Goal: Task Accomplishment & Management: Complete application form

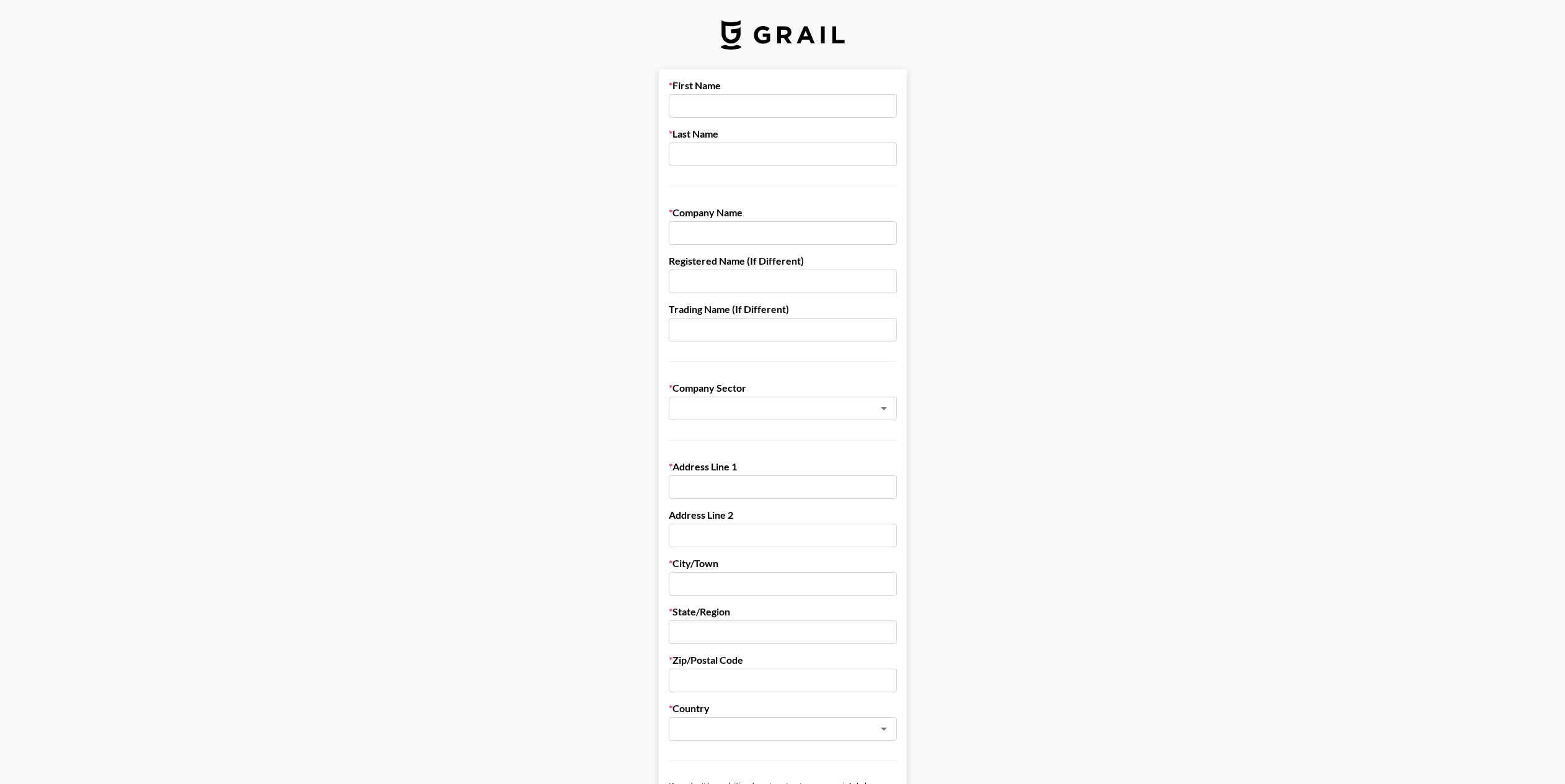
click at [740, 103] on input "text" at bounding box center [782, 106] width 228 height 24
click at [707, 236] on input "text" at bounding box center [782, 233] width 228 height 24
type input "SW Creative, LLC"
click at [1064, 159] on main "First Name Last Name Company Name SW Creative, LLC Registered Name (If Differen…" at bounding box center [782, 604] width 1546 height 1070
click at [799, 276] on input "text" at bounding box center [782, 281] width 228 height 24
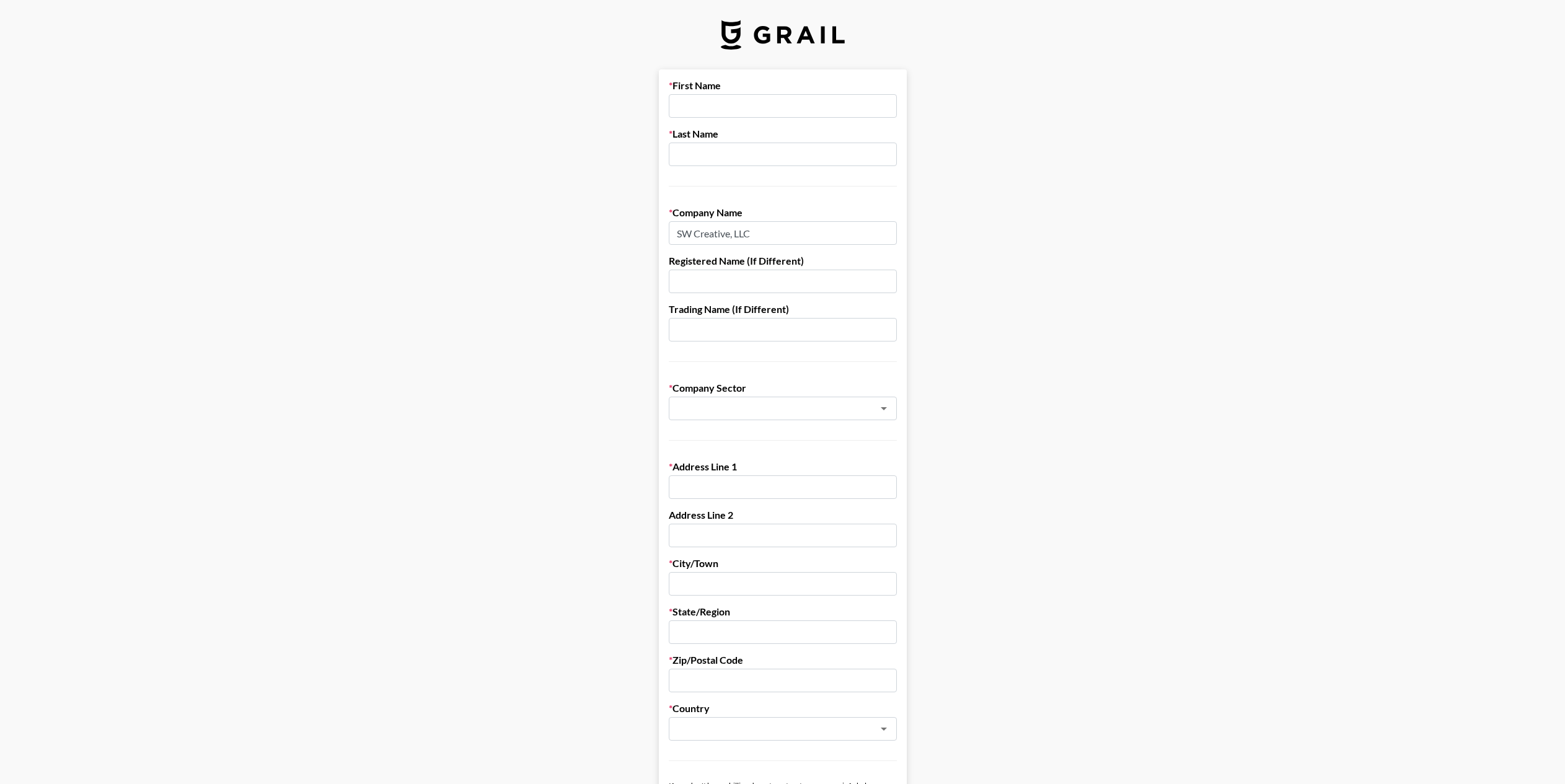
click at [796, 282] on input "text" at bounding box center [782, 281] width 228 height 24
drag, startPoint x: 1040, startPoint y: 270, endPoint x: 877, endPoint y: 345, distance: 179.4
click at [1038, 271] on main "First Name Last Name Company Name SW Creative, LLC Registered Name (If Differen…" at bounding box center [782, 604] width 1546 height 1070
click at [829, 324] on input "text" at bounding box center [782, 329] width 228 height 24
click at [713, 331] on input "She's Waisted" at bounding box center [782, 329] width 228 height 24
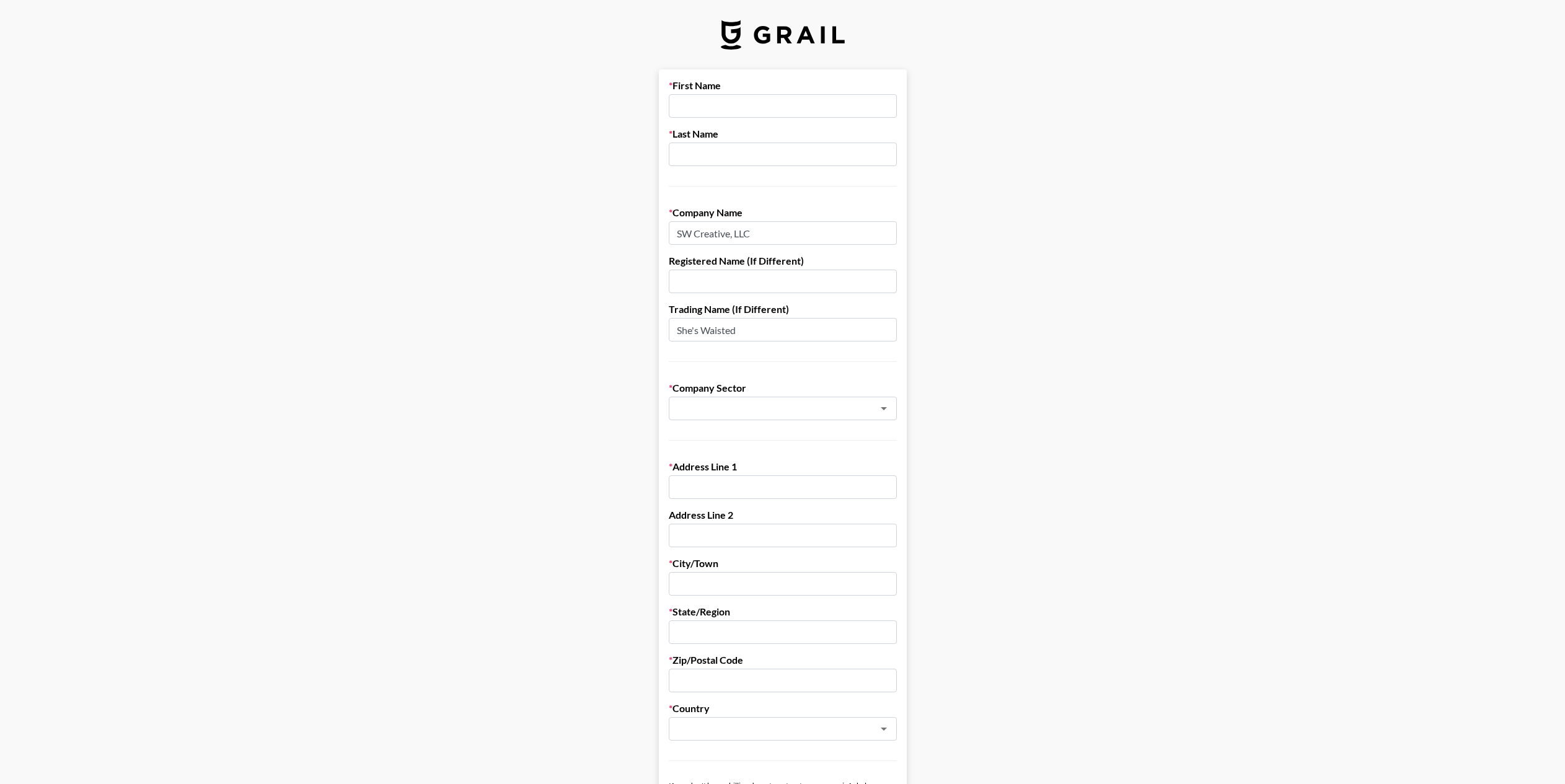
click at [713, 331] on input "She's Waisted" at bounding box center [782, 329] width 228 height 24
drag, startPoint x: 713, startPoint y: 331, endPoint x: 651, endPoint y: 311, distance: 65.1
click at [712, 331] on input "She's Waisted" at bounding box center [782, 329] width 228 height 24
type input "She's Waisted"
click at [948, 243] on main "First Name Last Name Company Name SW Creative, LLC Registered Name (If Differen…" at bounding box center [782, 604] width 1546 height 1070
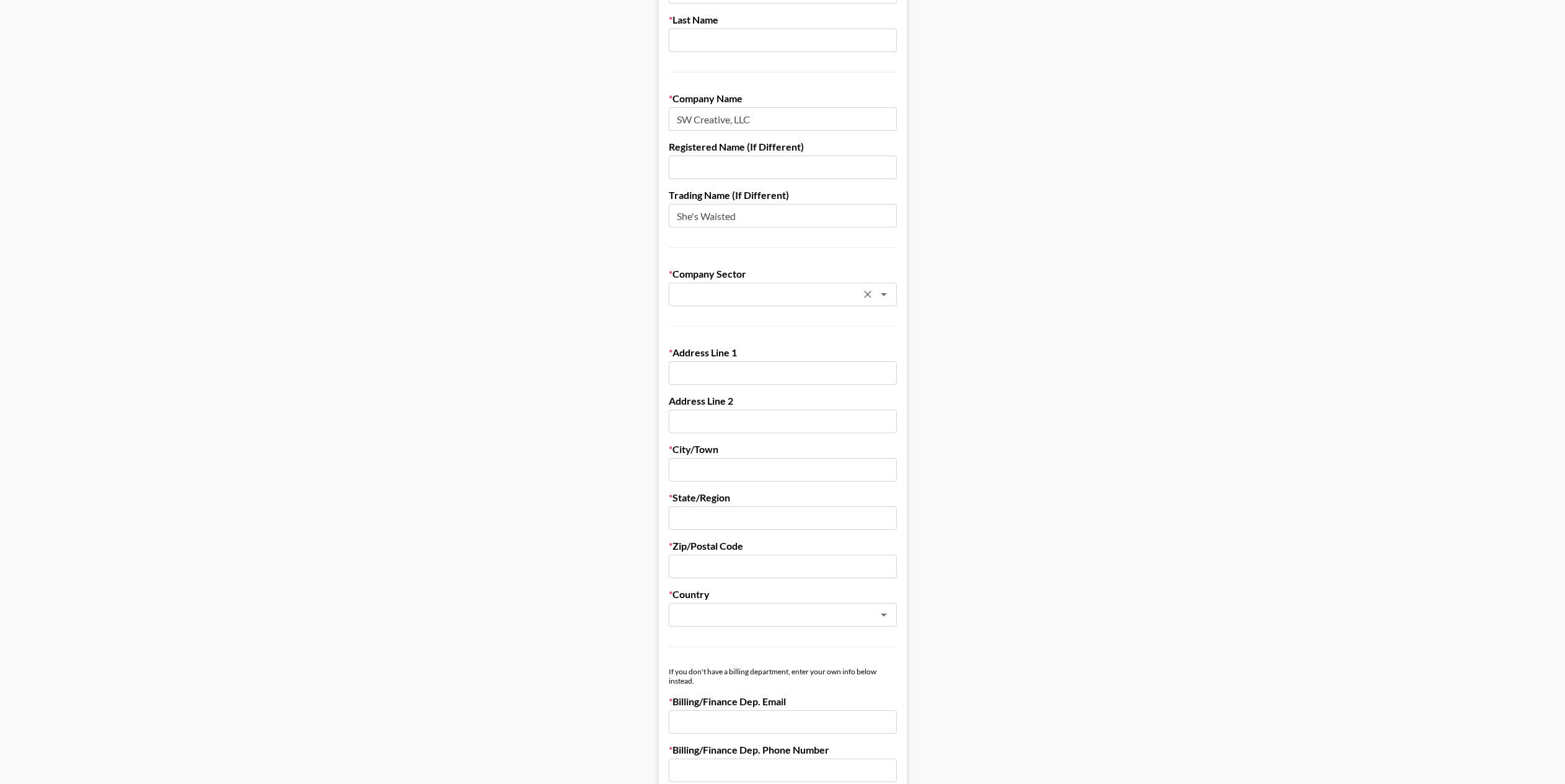
scroll to position [117, 0]
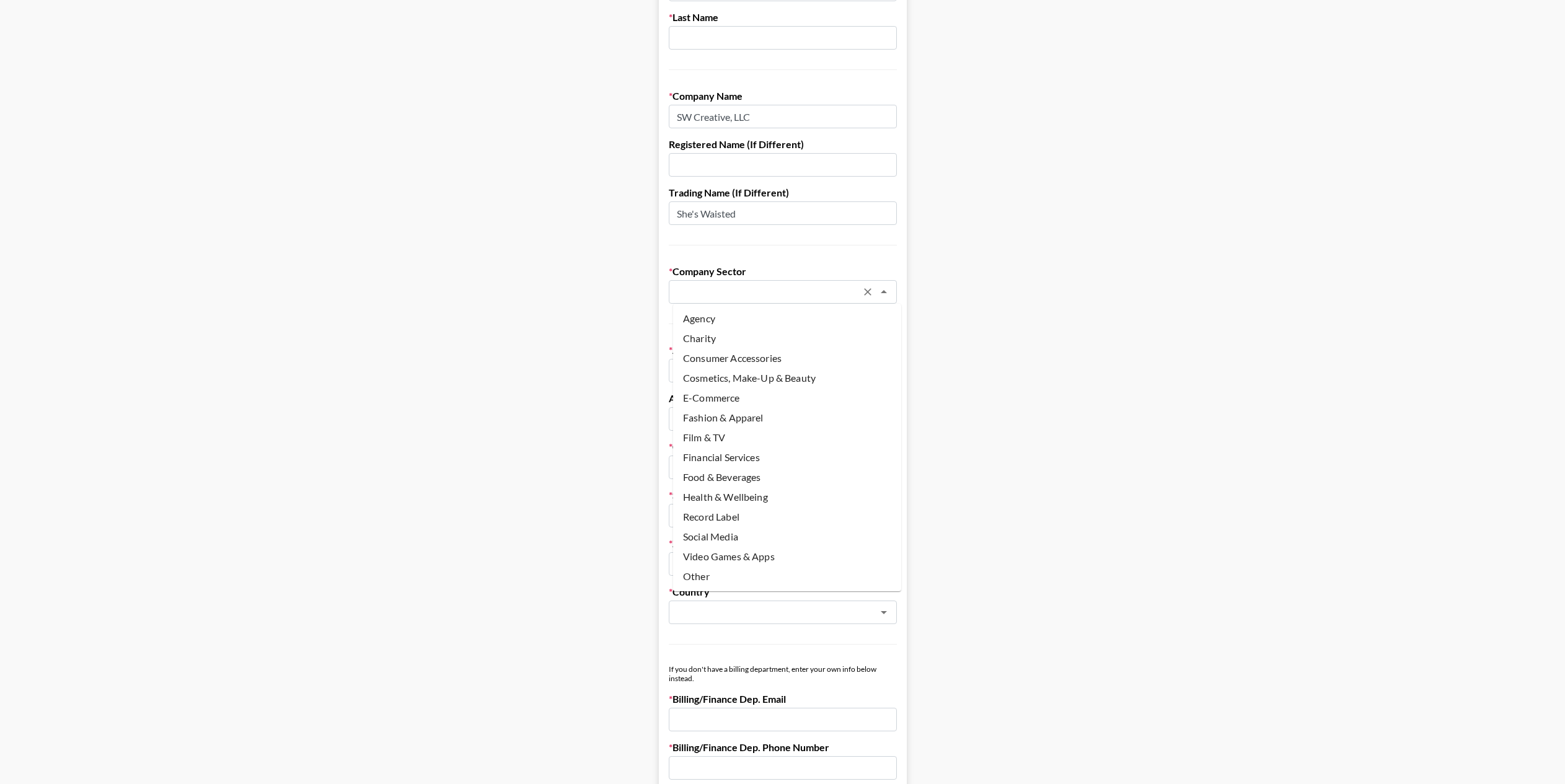
click at [808, 289] on input "text" at bounding box center [766, 291] width 181 height 14
click at [736, 411] on li "Fashion & Apparel" at bounding box center [787, 417] width 228 height 20
type input "Fashion & Apparel"
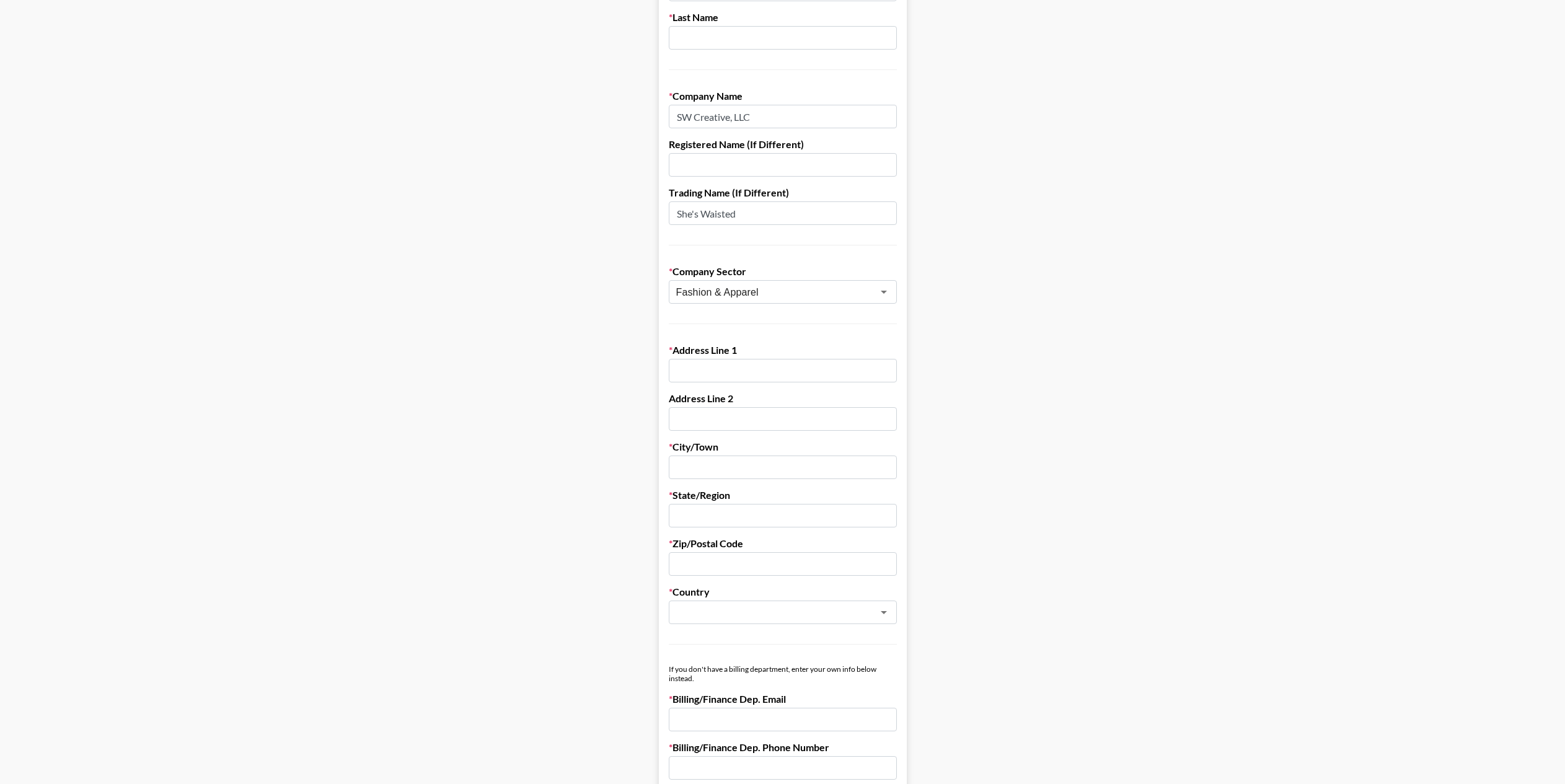
click at [806, 377] on input "text" at bounding box center [782, 371] width 228 height 24
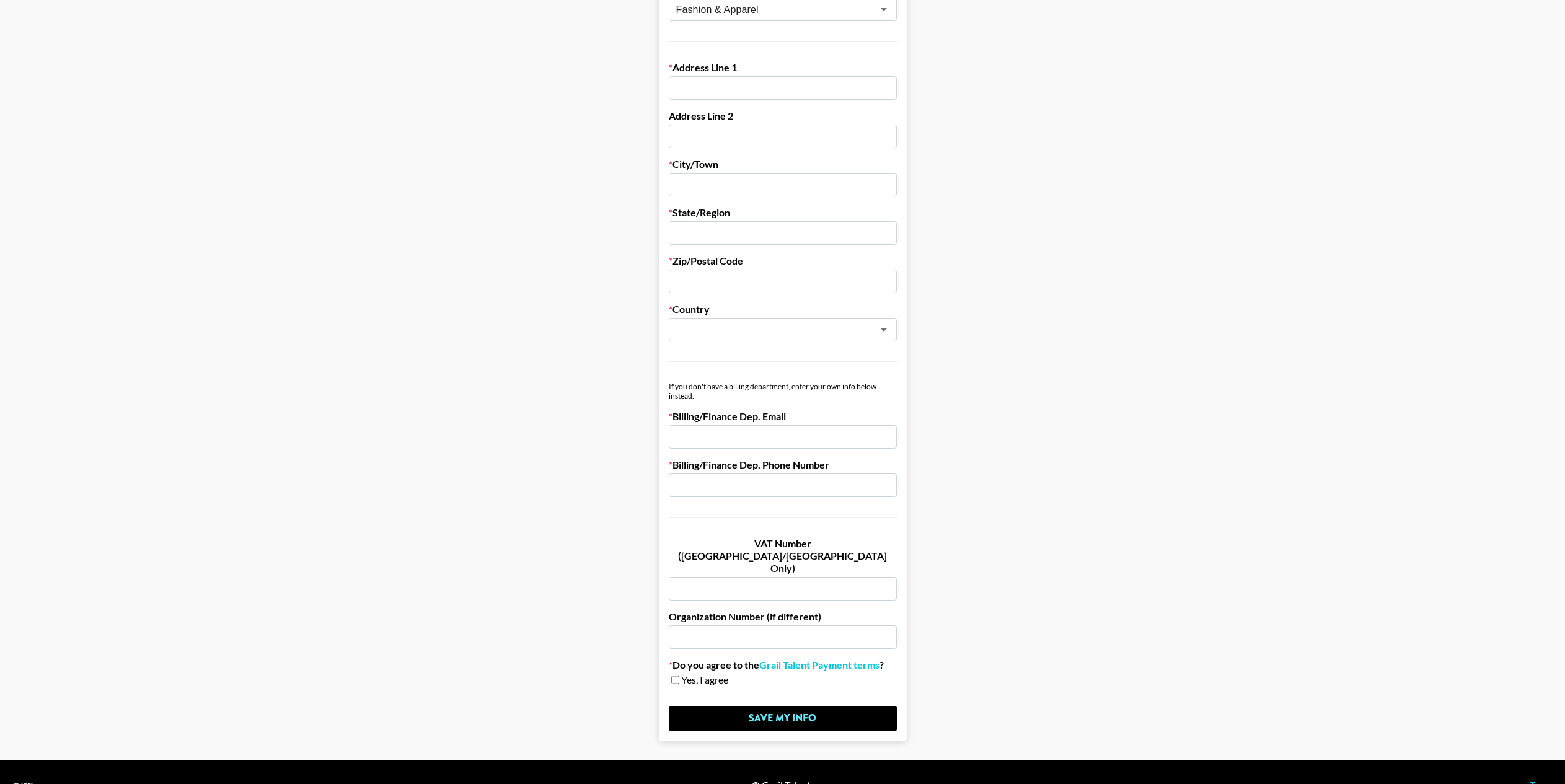
scroll to position [400, 0]
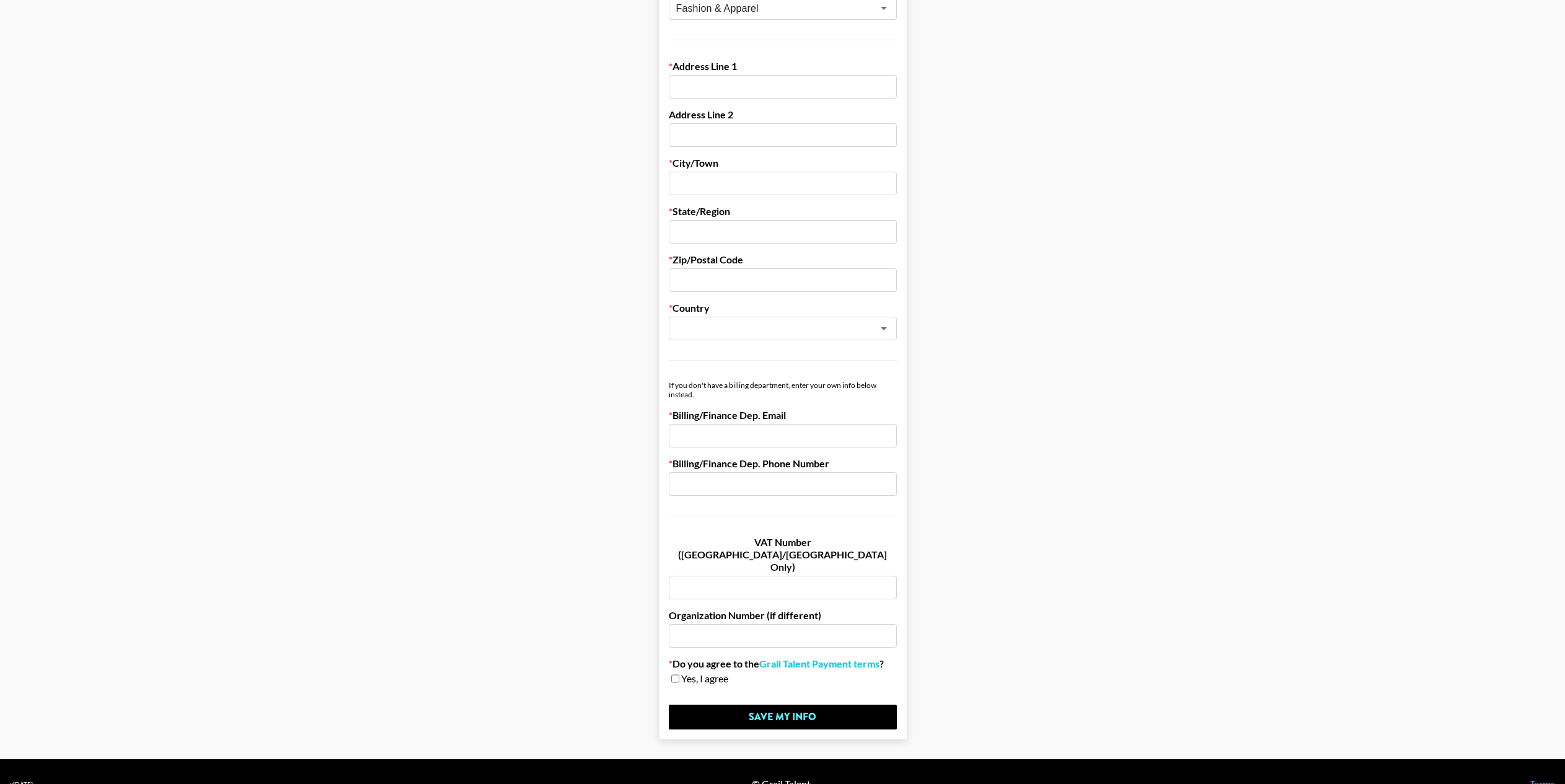
click at [1040, 388] on main "First Name Last Name Company Name SW Creative, LLC Registered Name (If Differen…" at bounding box center [782, 203] width 1546 height 1070
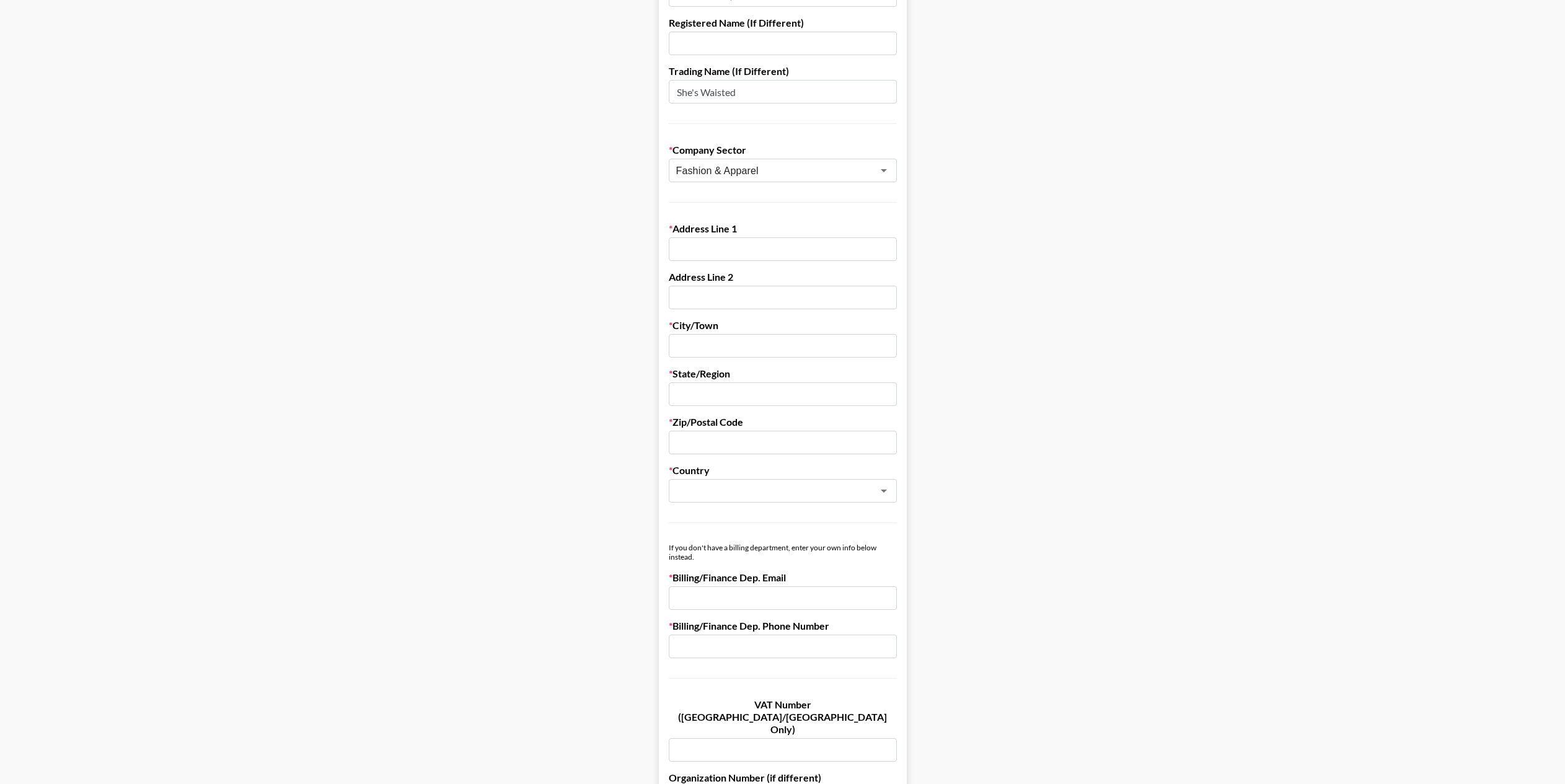
scroll to position [150, 0]
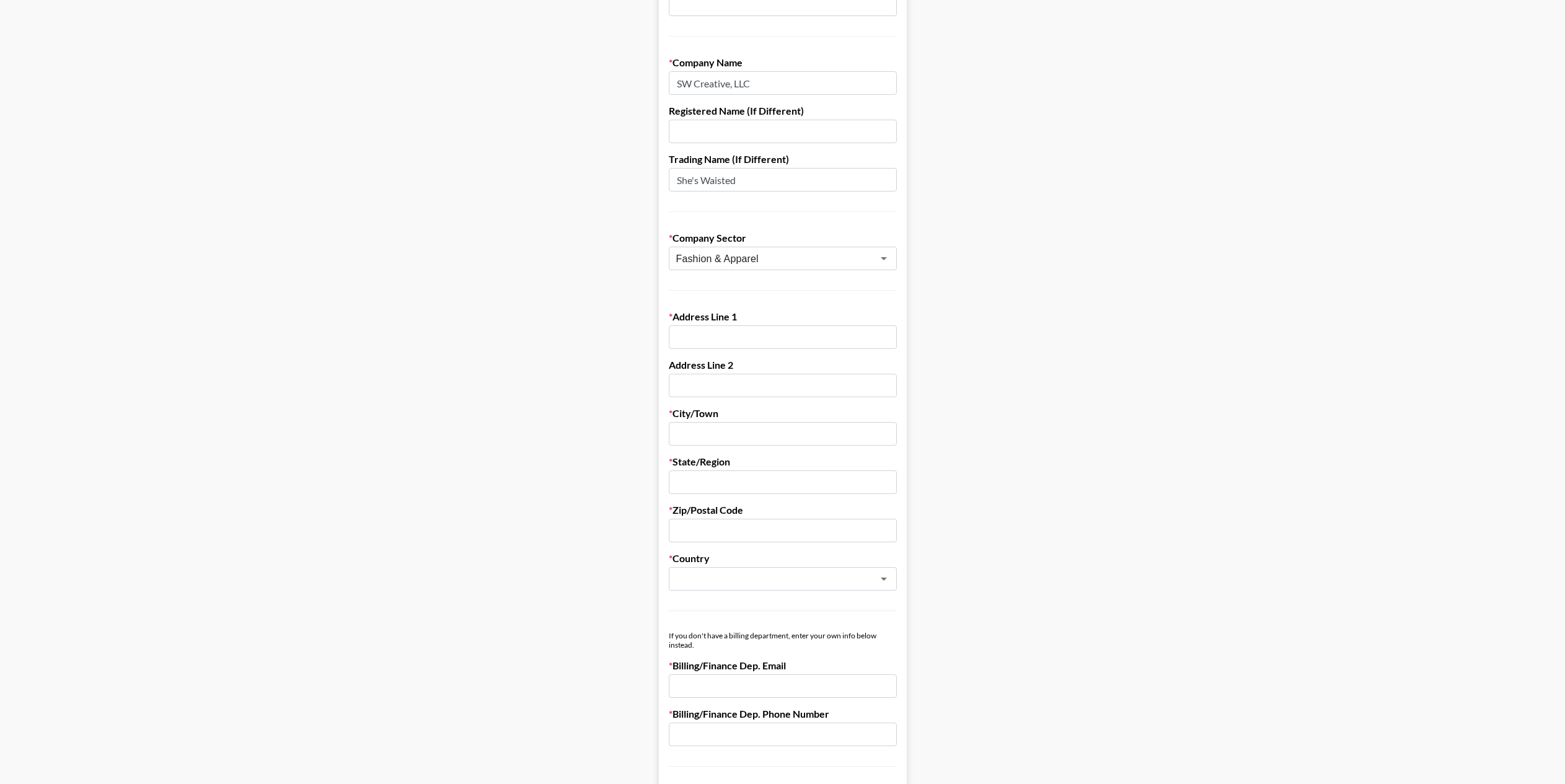
click at [746, 333] on input "text" at bounding box center [782, 337] width 228 height 24
type input "[STREET_ADDRESS]"
type input "[PERSON_NAME]"
type input "[GEOGRAPHIC_DATA]"
type input "FL"
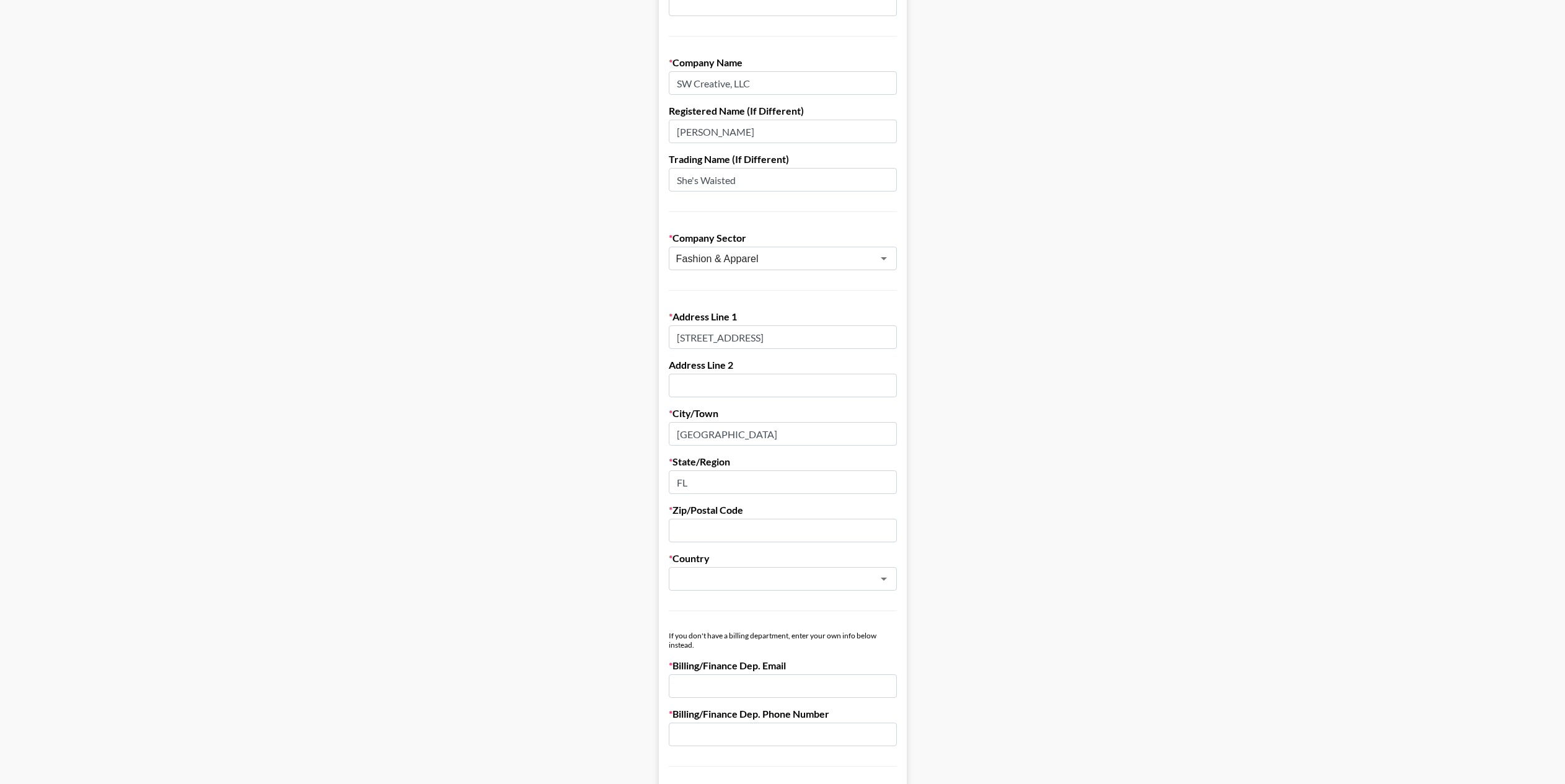
type input "33129"
type input "d@[DOMAIN_NAME]"
click at [744, 389] on input "text" at bounding box center [782, 385] width 228 height 24
type input "B1714"
drag, startPoint x: 807, startPoint y: 565, endPoint x: 814, endPoint y: 597, distance: 32.8
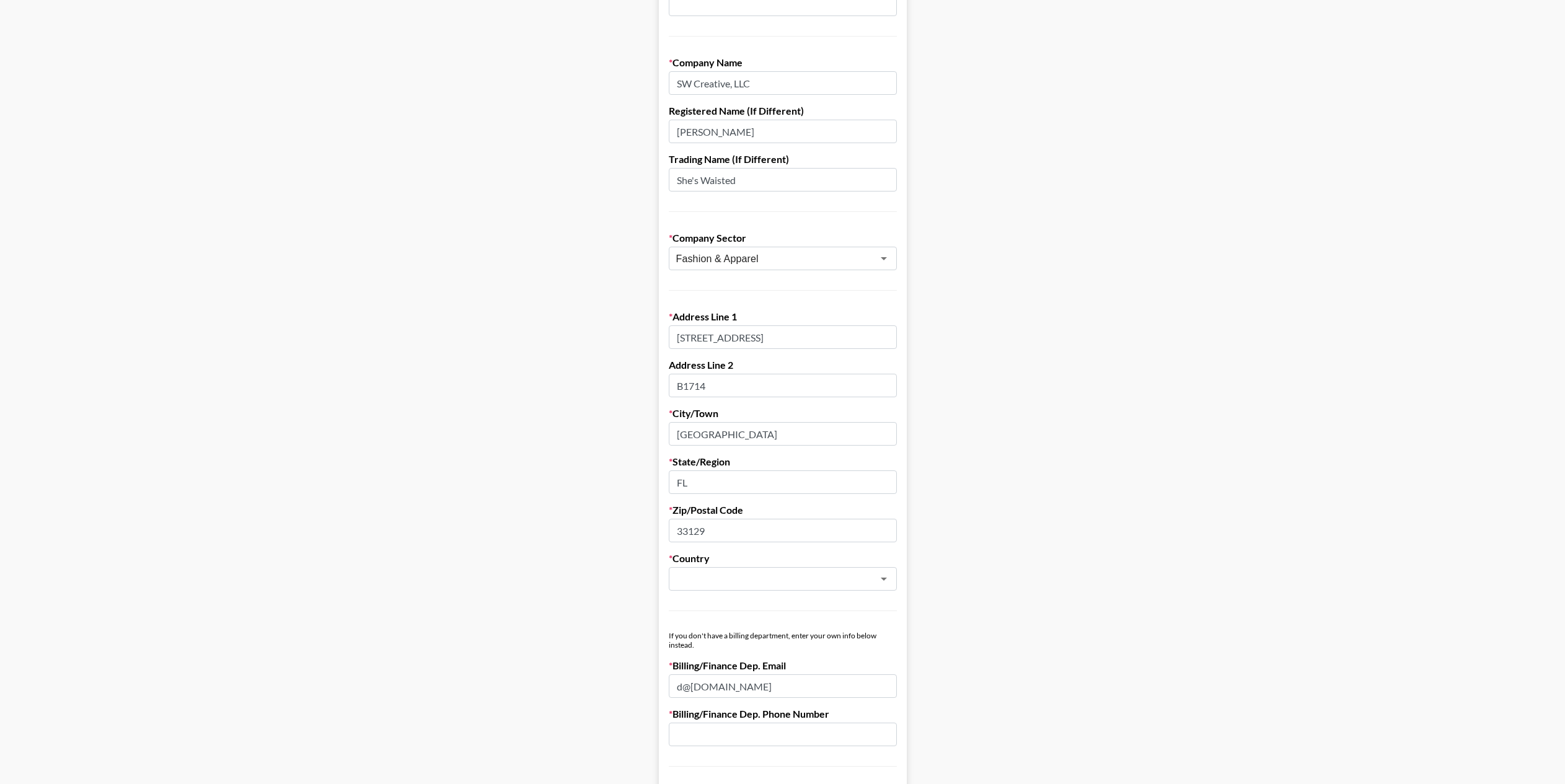
click at [807, 565] on div "Country ​" at bounding box center [782, 571] width 228 height 38
click at [813, 598] on form "First Name Last Name Company Name SW Creative, LLC Registered Name (If Differen…" at bounding box center [783, 455] width 248 height 1070
click at [804, 578] on input "text" at bounding box center [766, 579] width 181 height 14
click at [771, 670] on li "[GEOGRAPHIC_DATA]" at bounding box center [787, 665] width 228 height 20
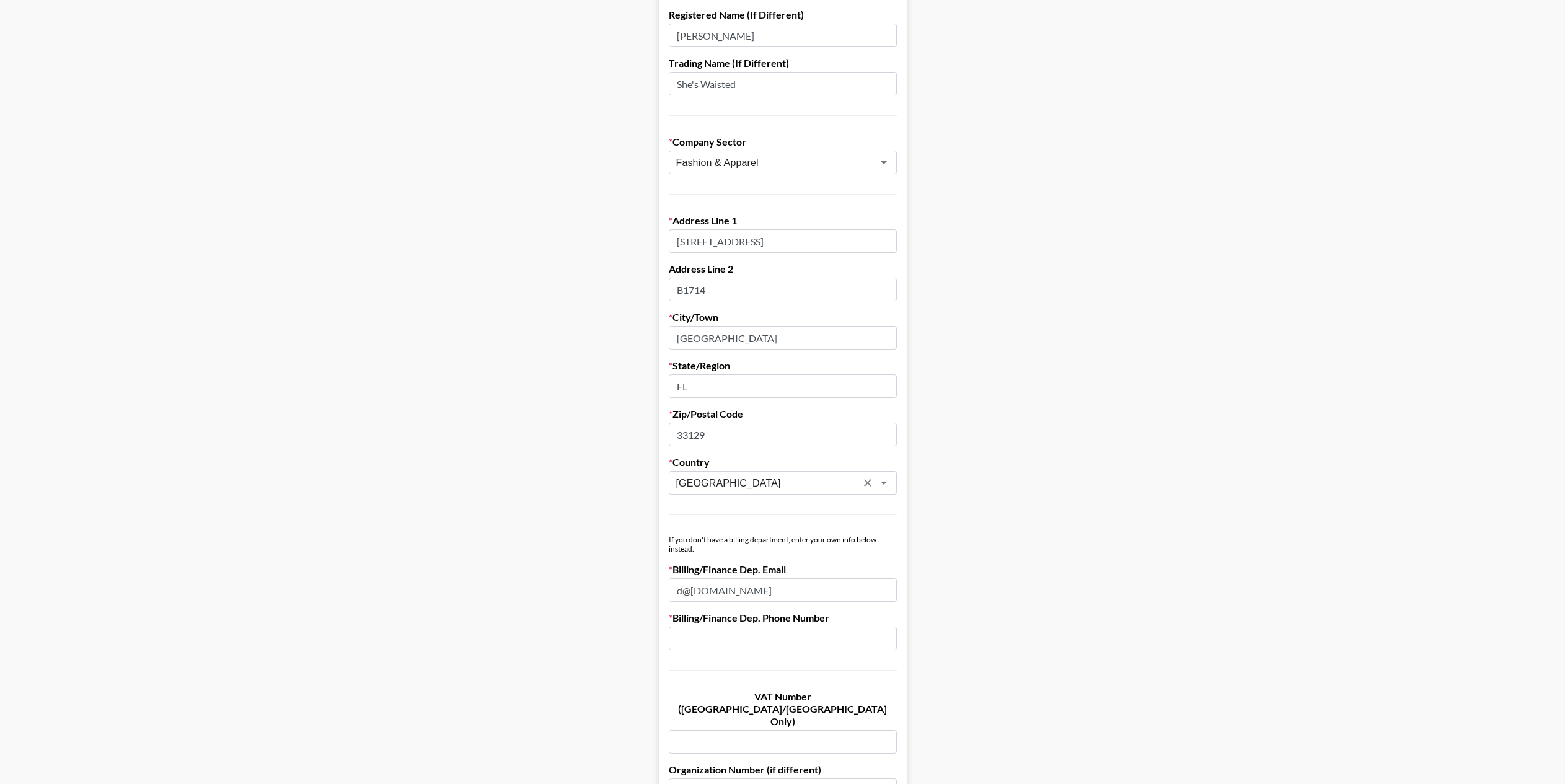
scroll to position [248, 0]
type input "[GEOGRAPHIC_DATA]"
click at [773, 623] on div "Billing/Finance Dep. Phone Number" at bounding box center [782, 629] width 228 height 38
click at [773, 629] on input "text" at bounding box center [782, 636] width 228 height 24
type input "3"
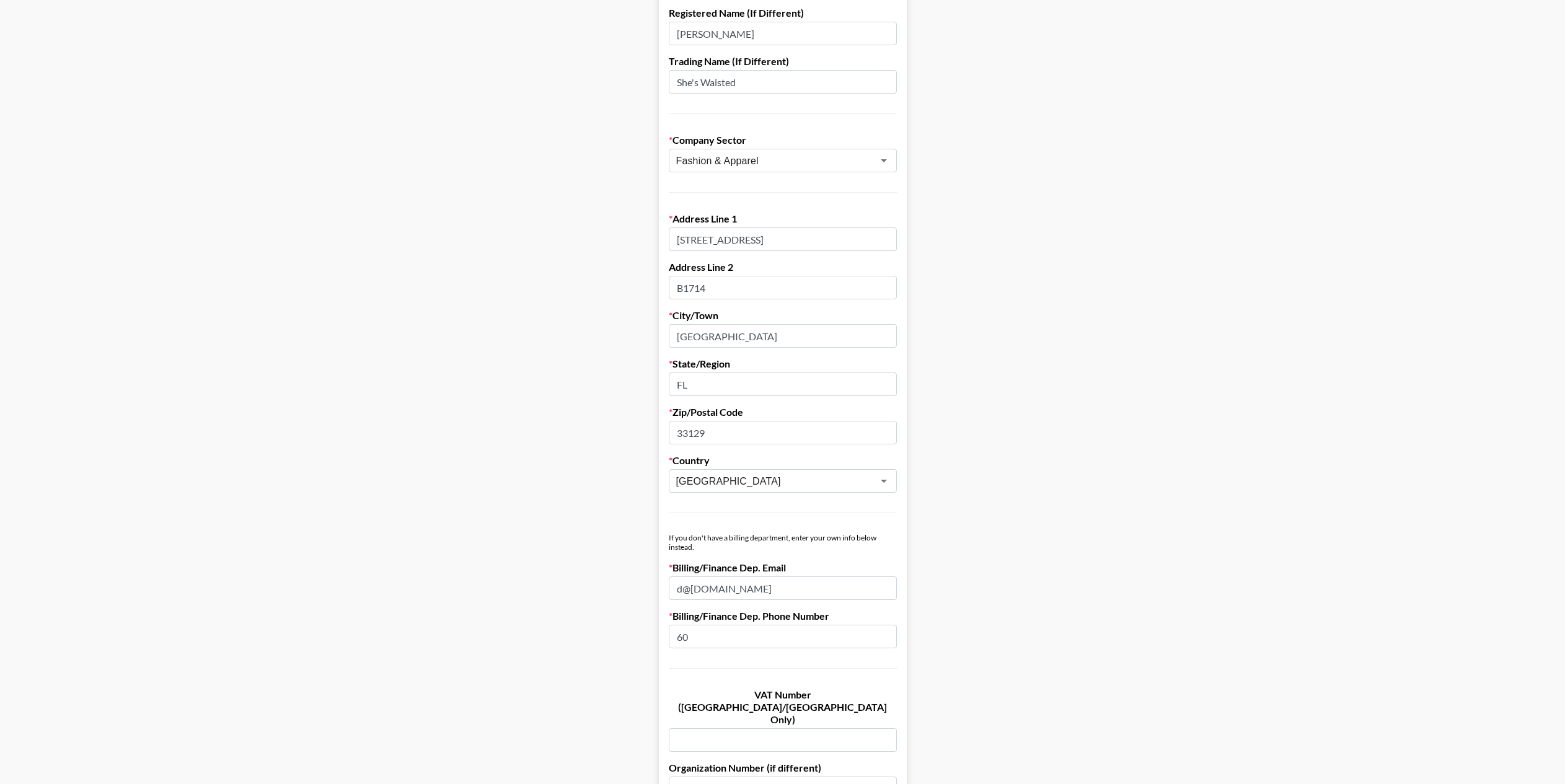
type input "6"
type input "3055258783"
click at [917, 564] on main "First Name Last Name Company Name SW Creative, LLC Registered Name (If Differen…" at bounding box center [782, 356] width 1546 height 1070
click at [1090, 552] on main "First Name Last Name Company Name SW Creative, LLC Registered Name (If Differen…" at bounding box center [782, 356] width 1546 height 1070
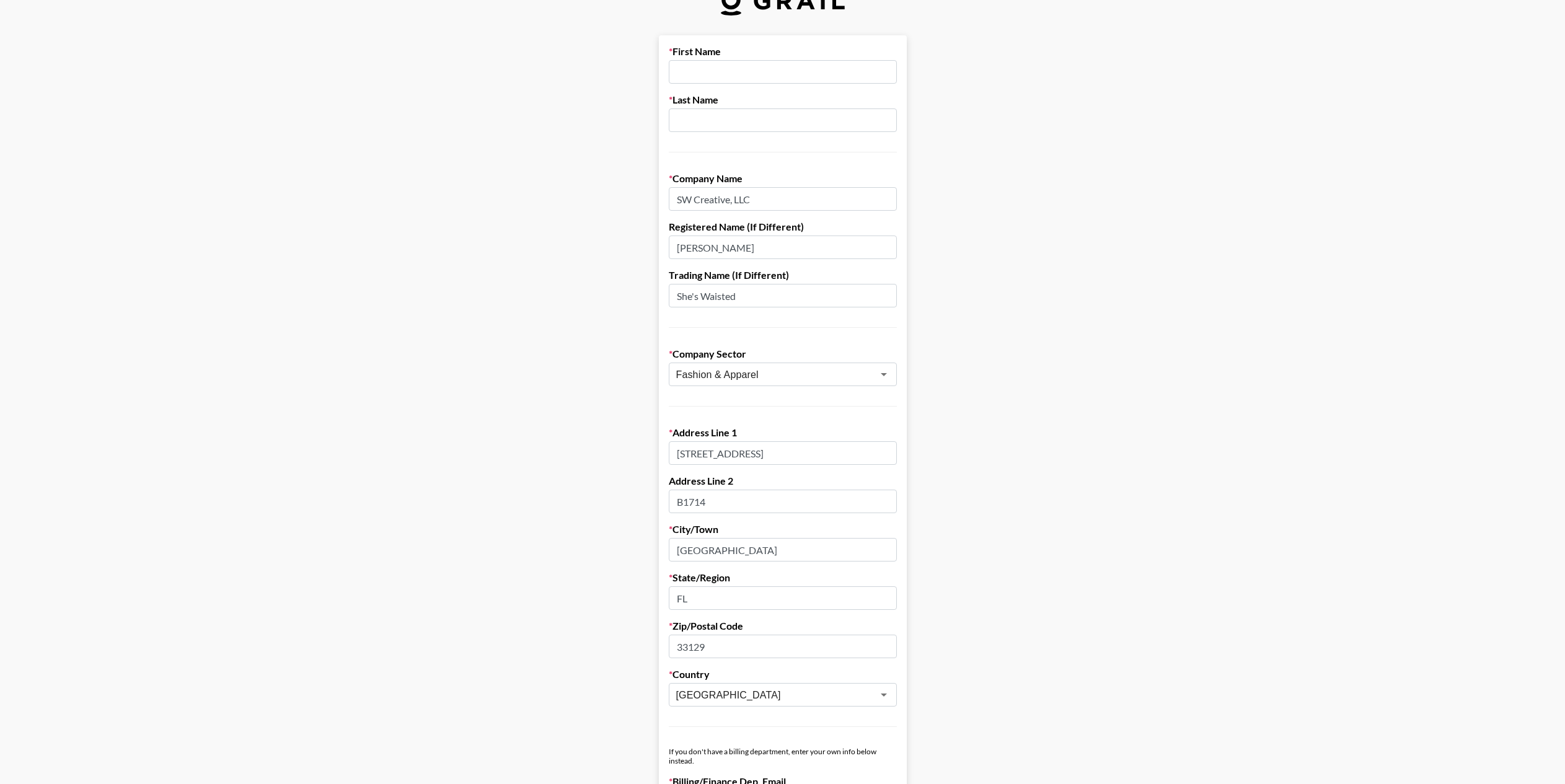
scroll to position [0, 0]
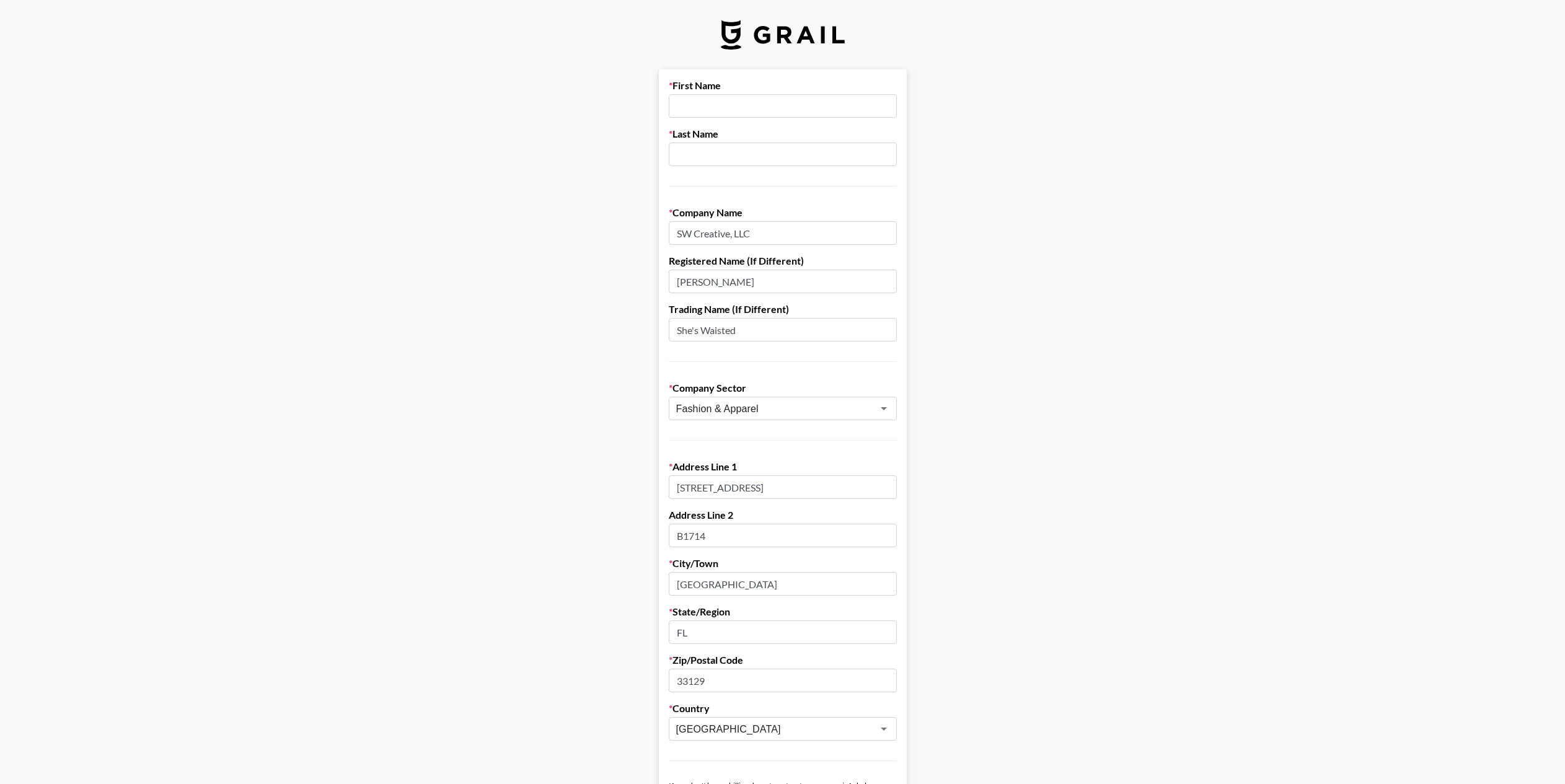
click at [751, 274] on input "[PERSON_NAME]" at bounding box center [782, 281] width 228 height 24
click at [750, 274] on input "[PERSON_NAME]" at bounding box center [782, 281] width 228 height 24
drag, startPoint x: 992, startPoint y: 220, endPoint x: 768, endPoint y: 134, distance: 239.9
click at [990, 218] on main "First Name Last Name Company Name SW Creative, LLC Registered Name (If Differen…" at bounding box center [782, 604] width 1546 height 1070
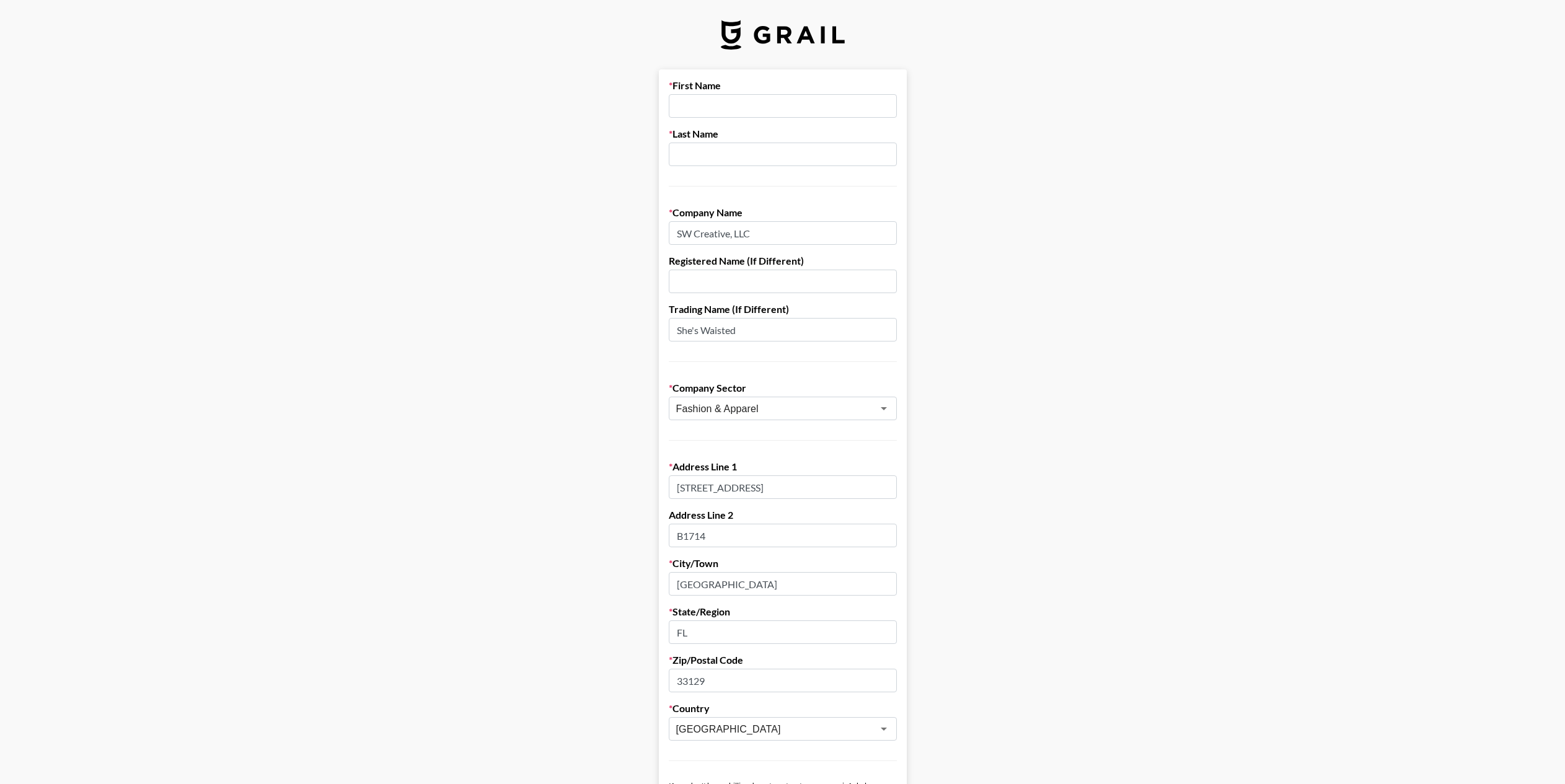
click at [769, 102] on input "text" at bounding box center [782, 106] width 228 height 24
type input "Diego"
type input "[PERSON_NAME]"
click at [1013, 111] on main "First Name Diego Last Name [PERSON_NAME] Company Name SW Creative, LLC Register…" at bounding box center [782, 604] width 1546 height 1070
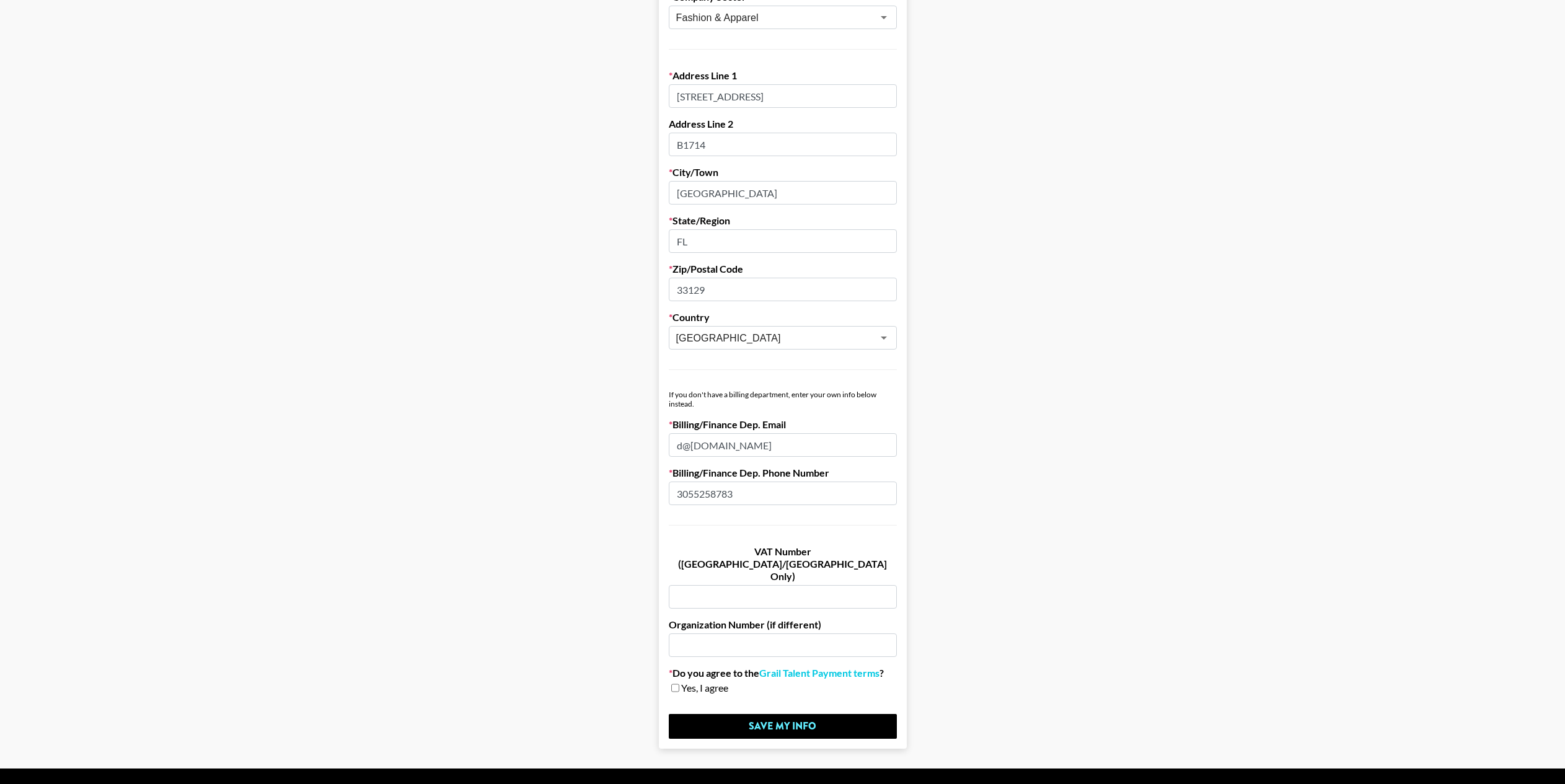
scroll to position [400, 0]
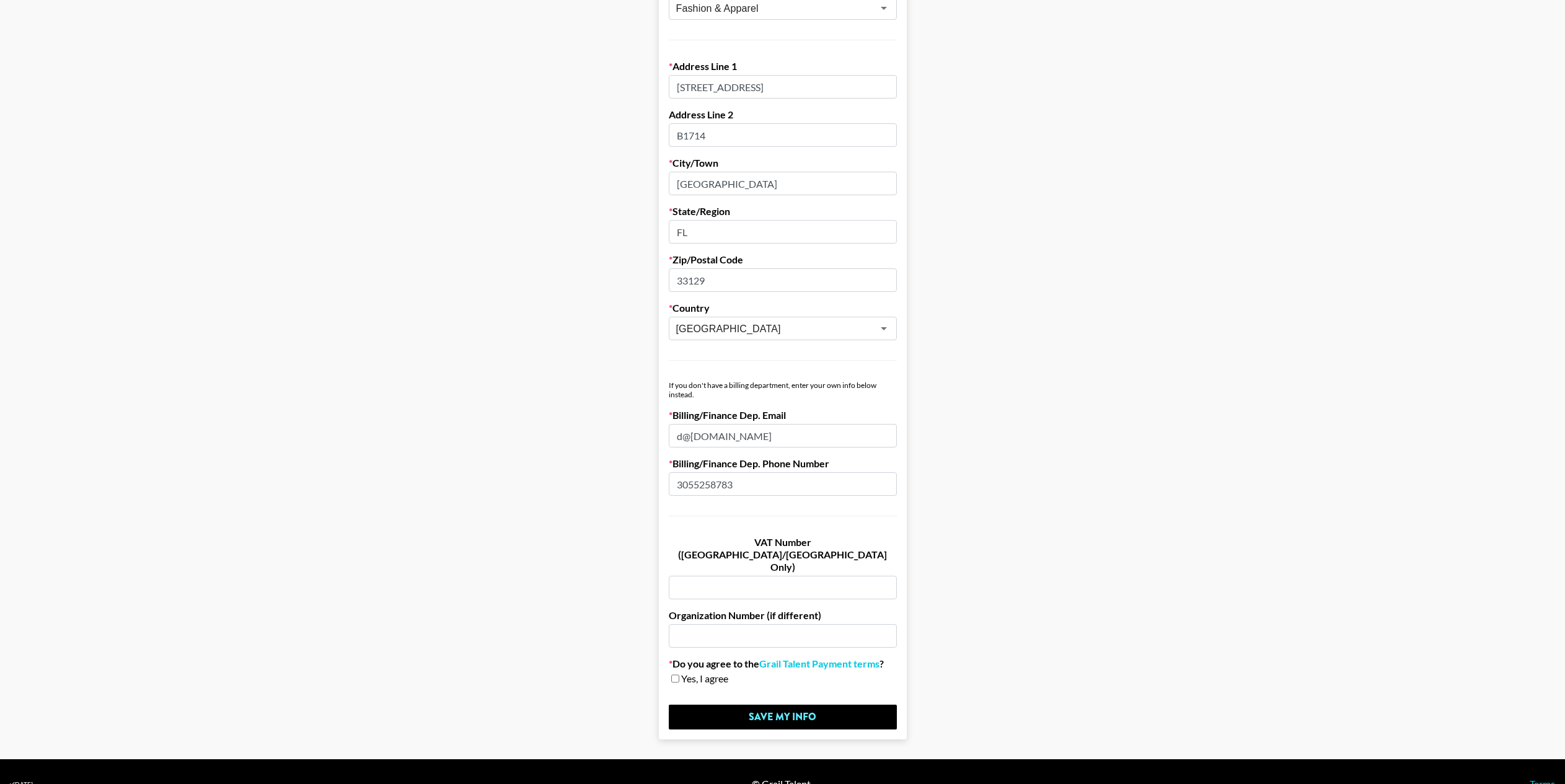
drag, startPoint x: 683, startPoint y: 650, endPoint x: 750, endPoint y: 653, distance: 67.1
click at [679, 674] on input "checkbox" at bounding box center [675, 678] width 8 height 9
checkbox input "true"
click at [791, 705] on input "Save My Info" at bounding box center [782, 717] width 228 height 25
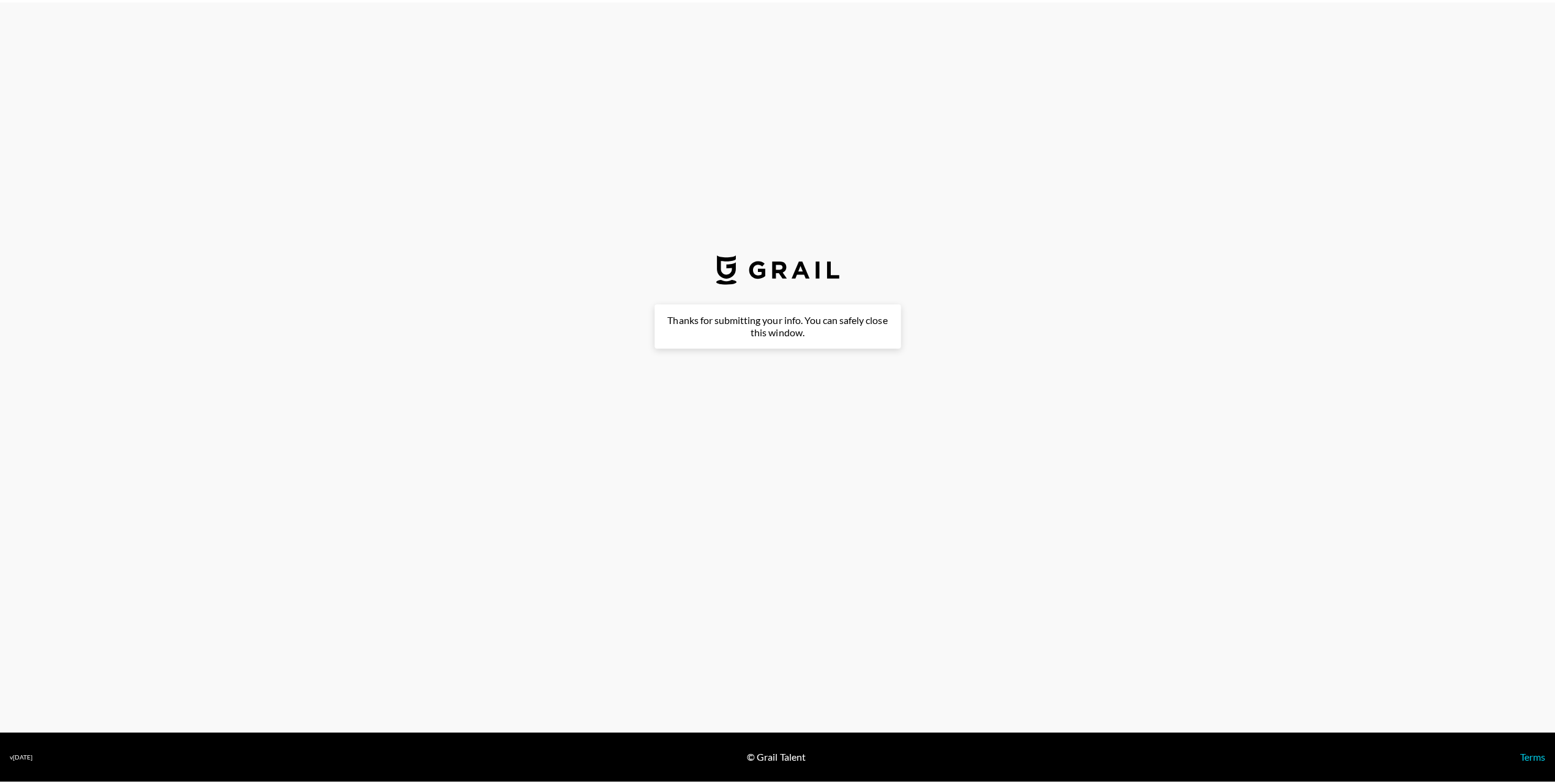
scroll to position [0, 0]
